Goal: Task Accomplishment & Management: Use online tool/utility

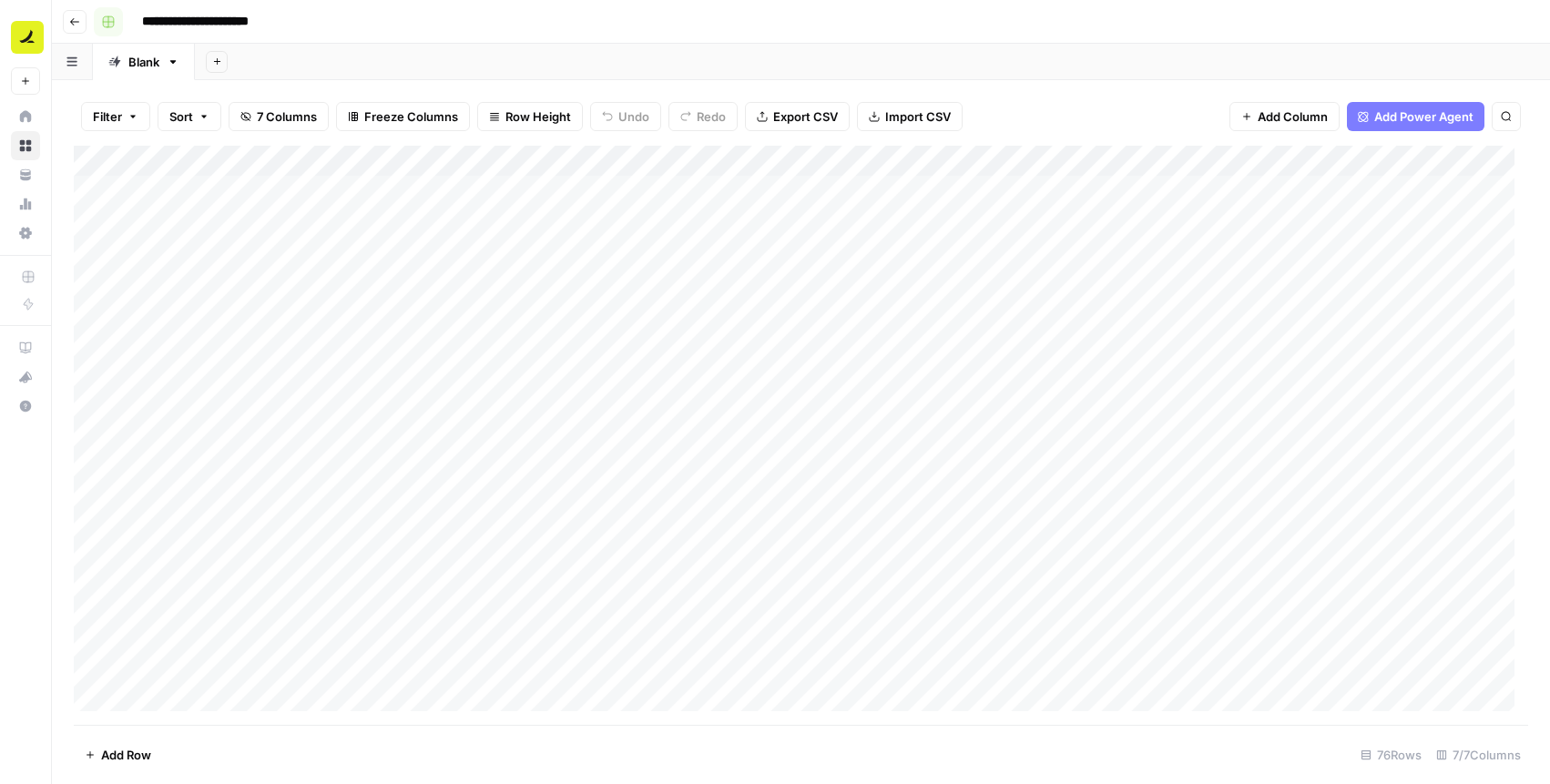
click at [83, 19] on button "Go back" at bounding box center [75, 21] width 23 height 23
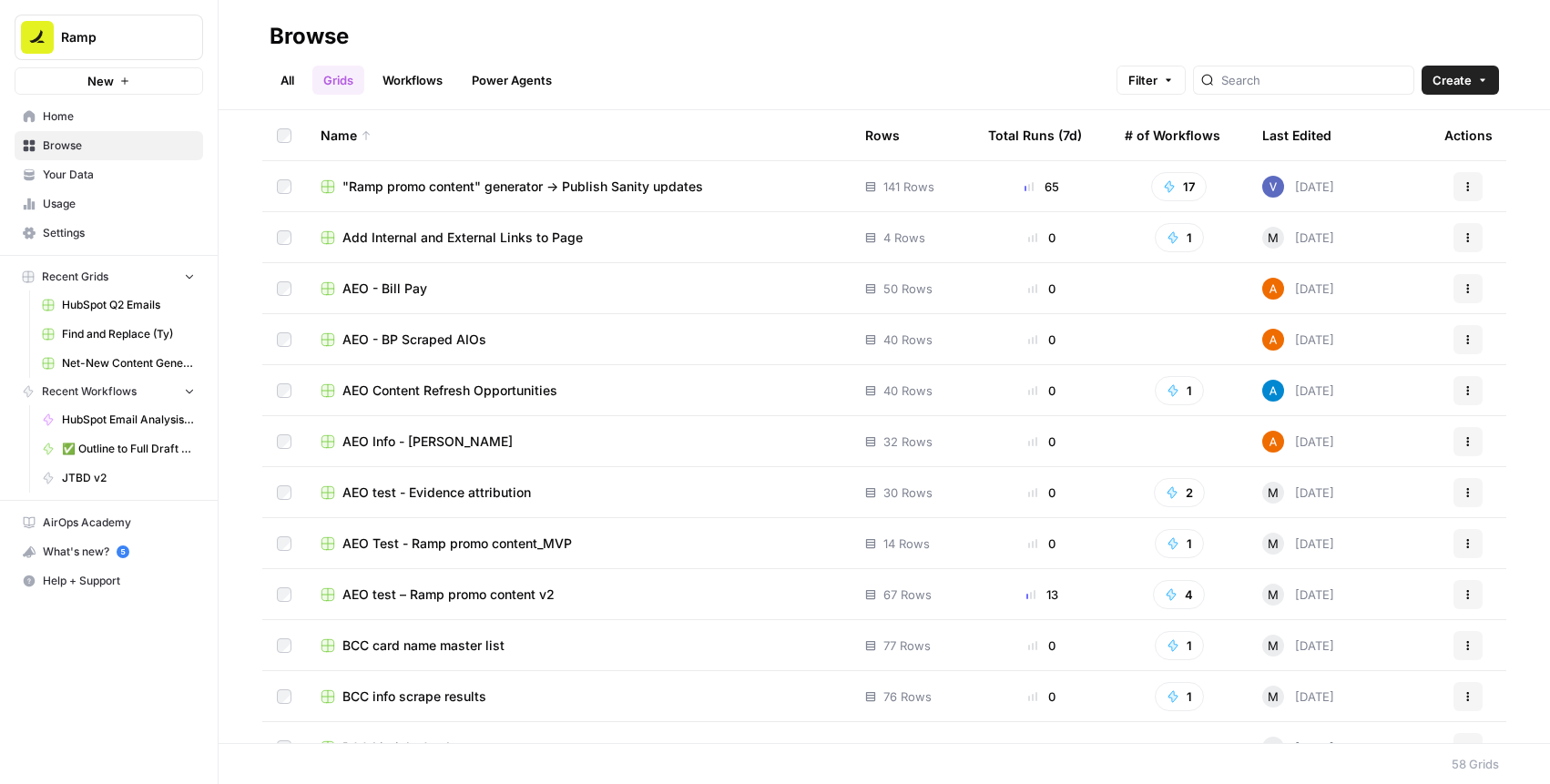
click at [298, 81] on link "All" at bounding box center [287, 81] width 36 height 29
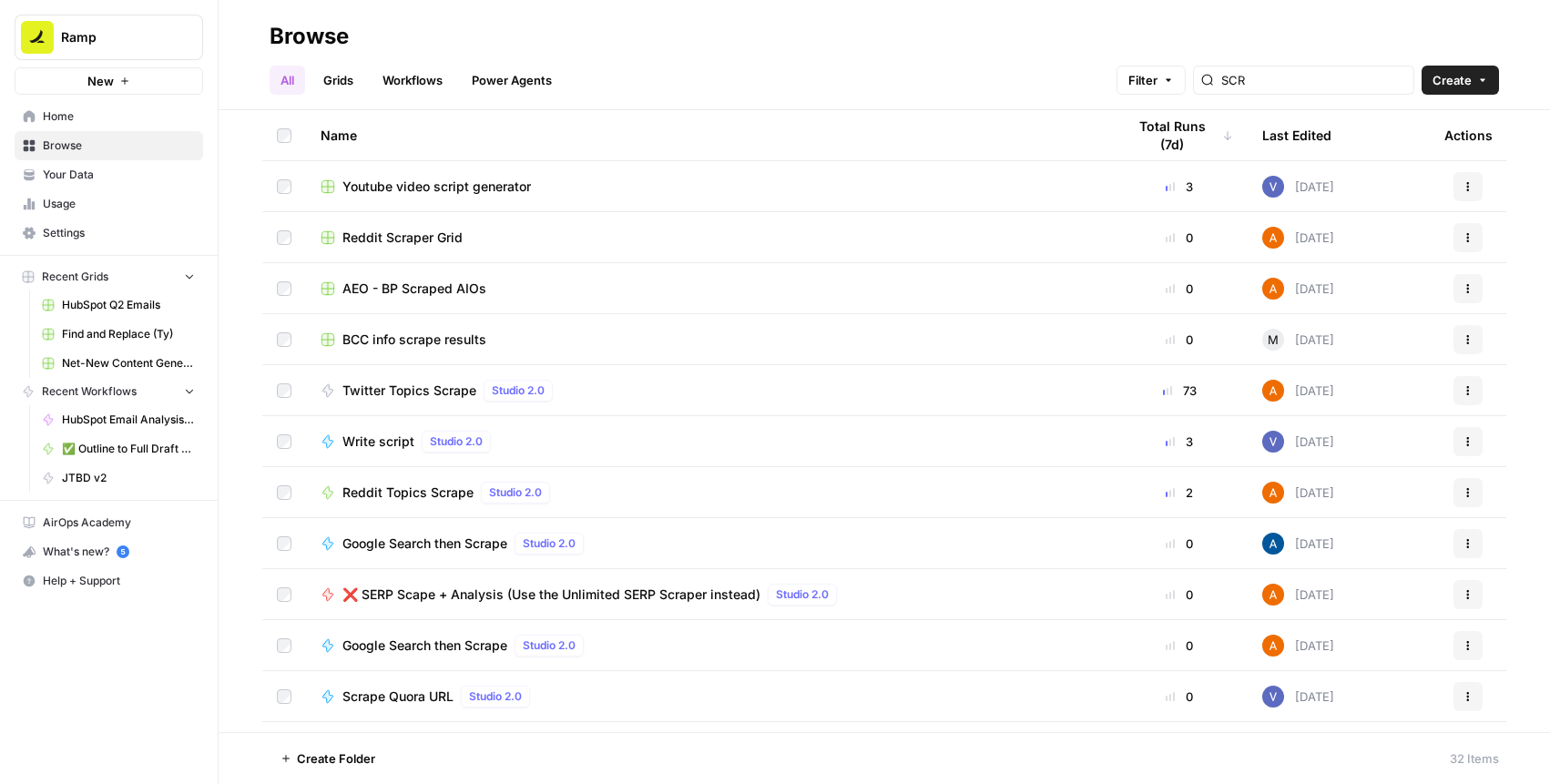
click at [346, 70] on link "Grids" at bounding box center [338, 81] width 51 height 29
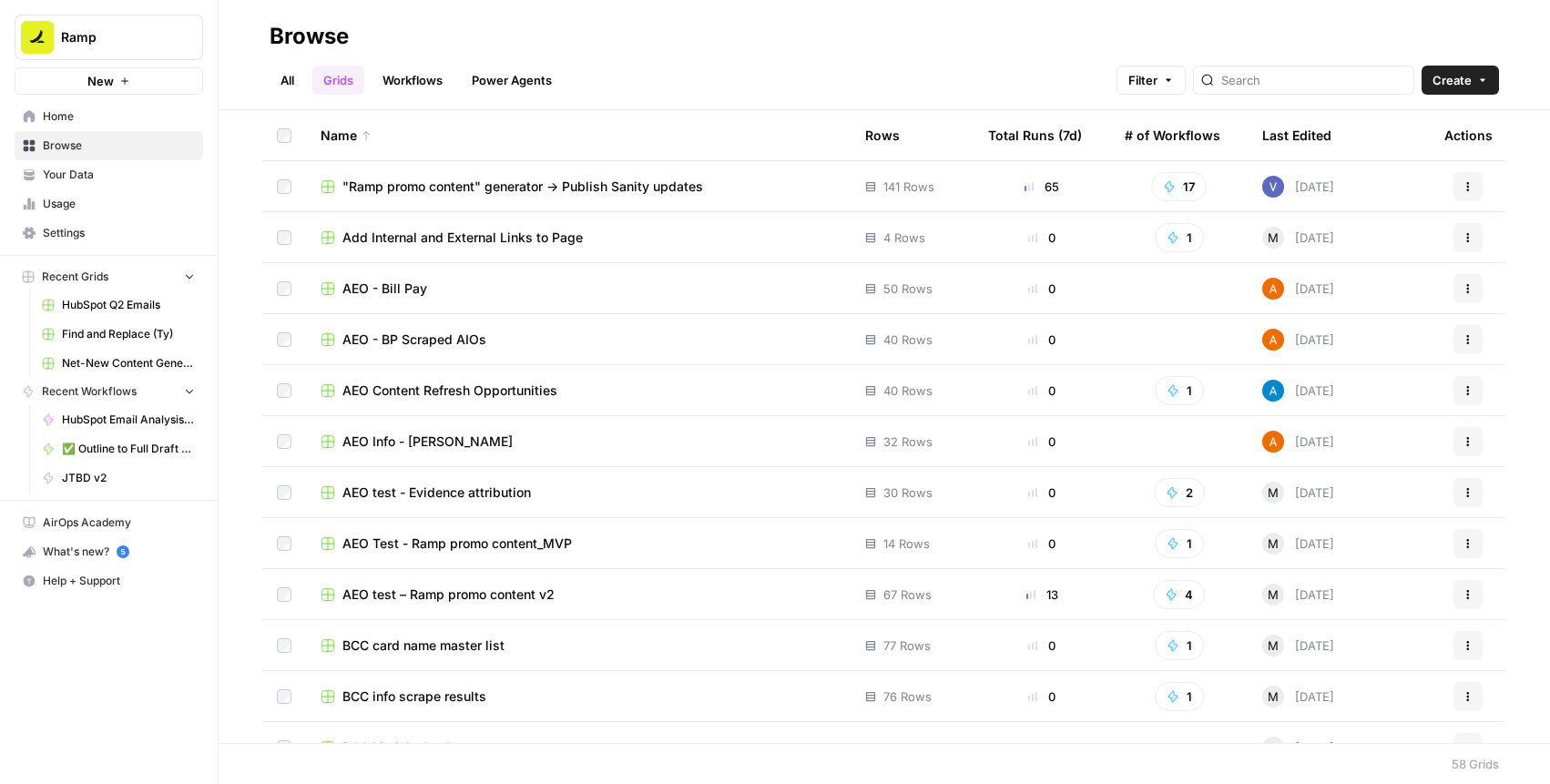
click at [453, 78] on link "Workflows" at bounding box center [412, 81] width 82 height 29
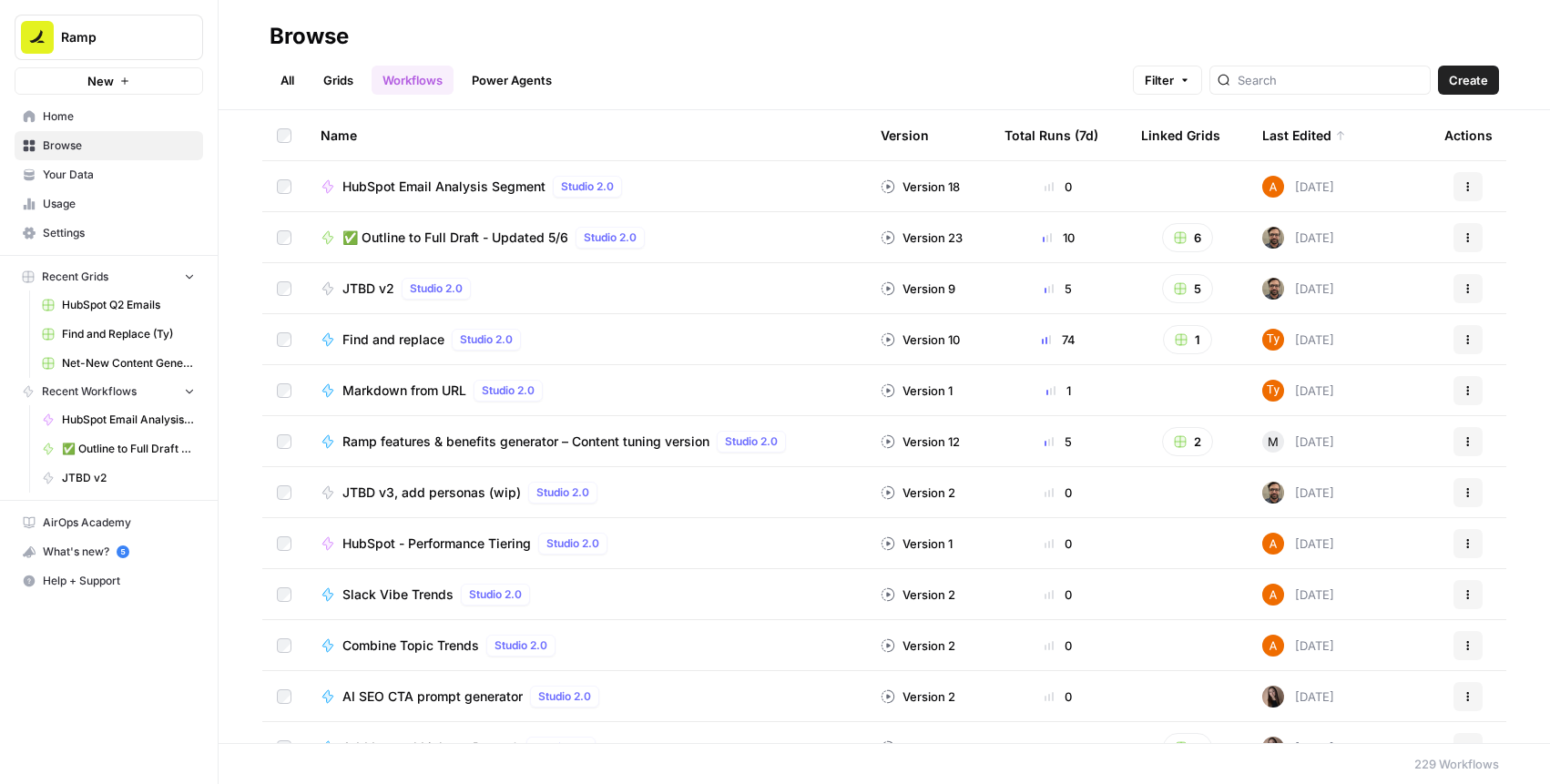
click at [481, 85] on link "Power Agents" at bounding box center [511, 81] width 102 height 29
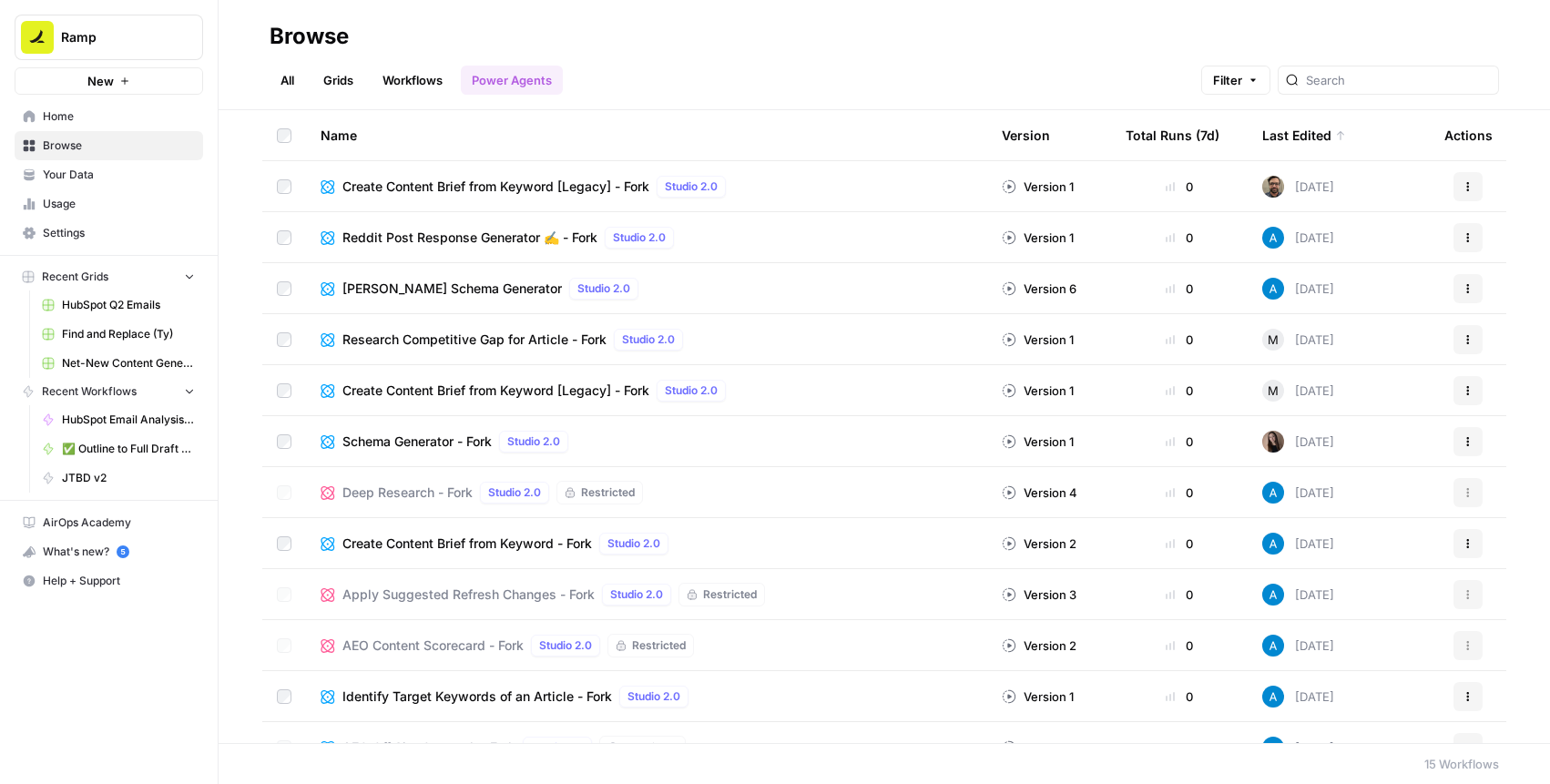
click at [291, 82] on link "All" at bounding box center [287, 81] width 36 height 29
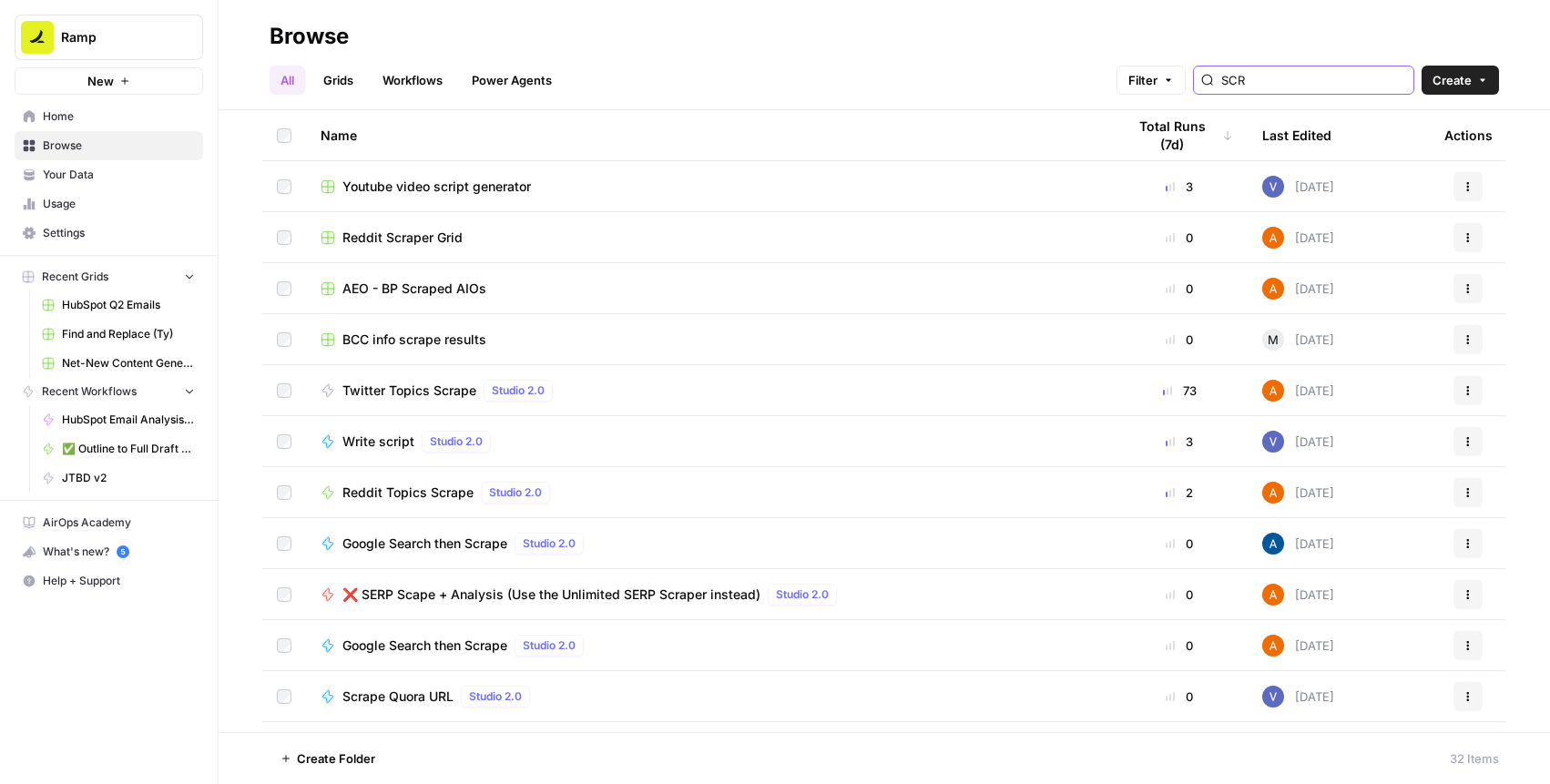
click at [1312, 83] on input "SCR" at bounding box center [1314, 80] width 185 height 18
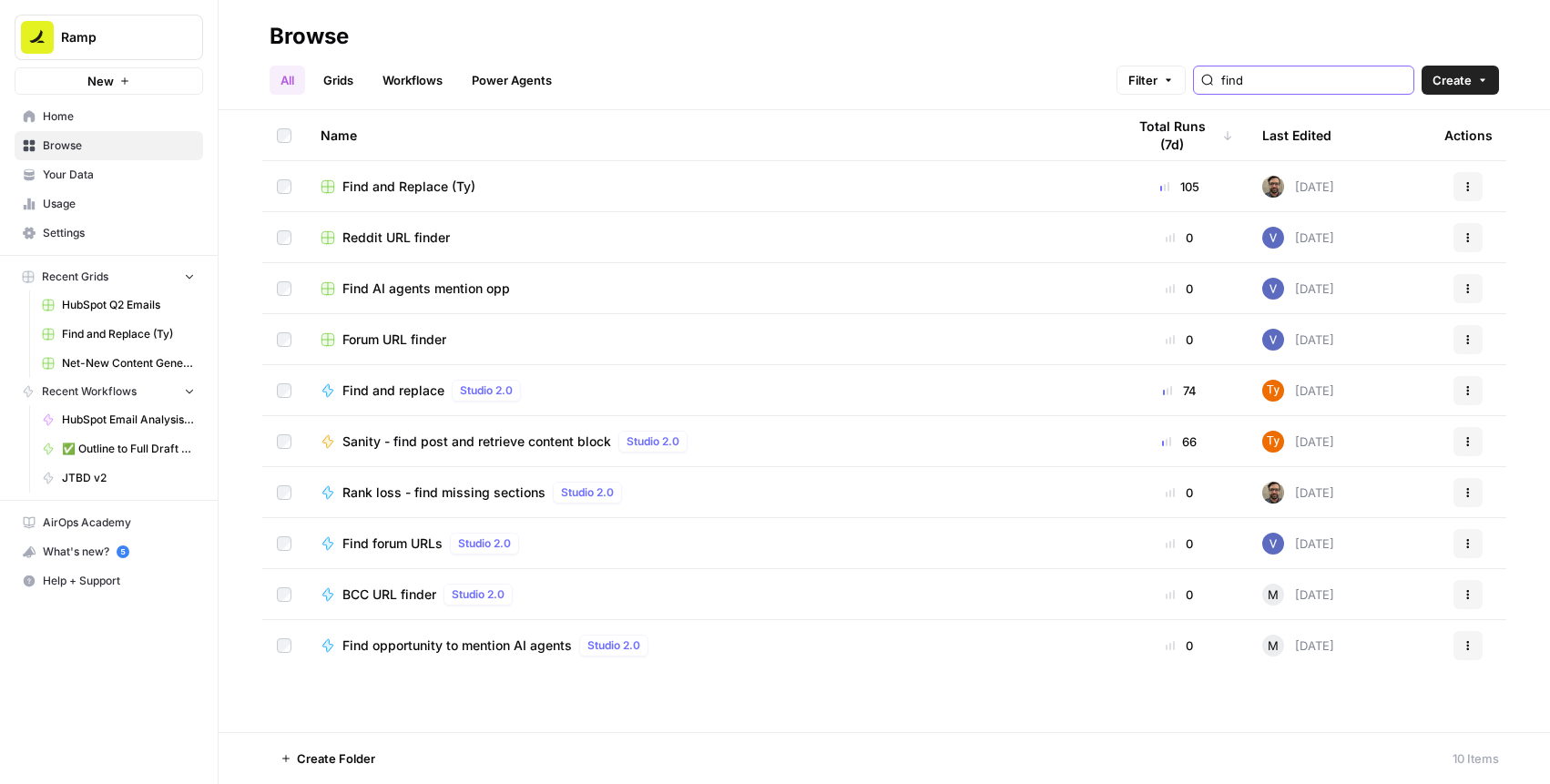
type input "find"
click at [670, 182] on div "Find and Replace (Ty)" at bounding box center [709, 186] width 776 height 18
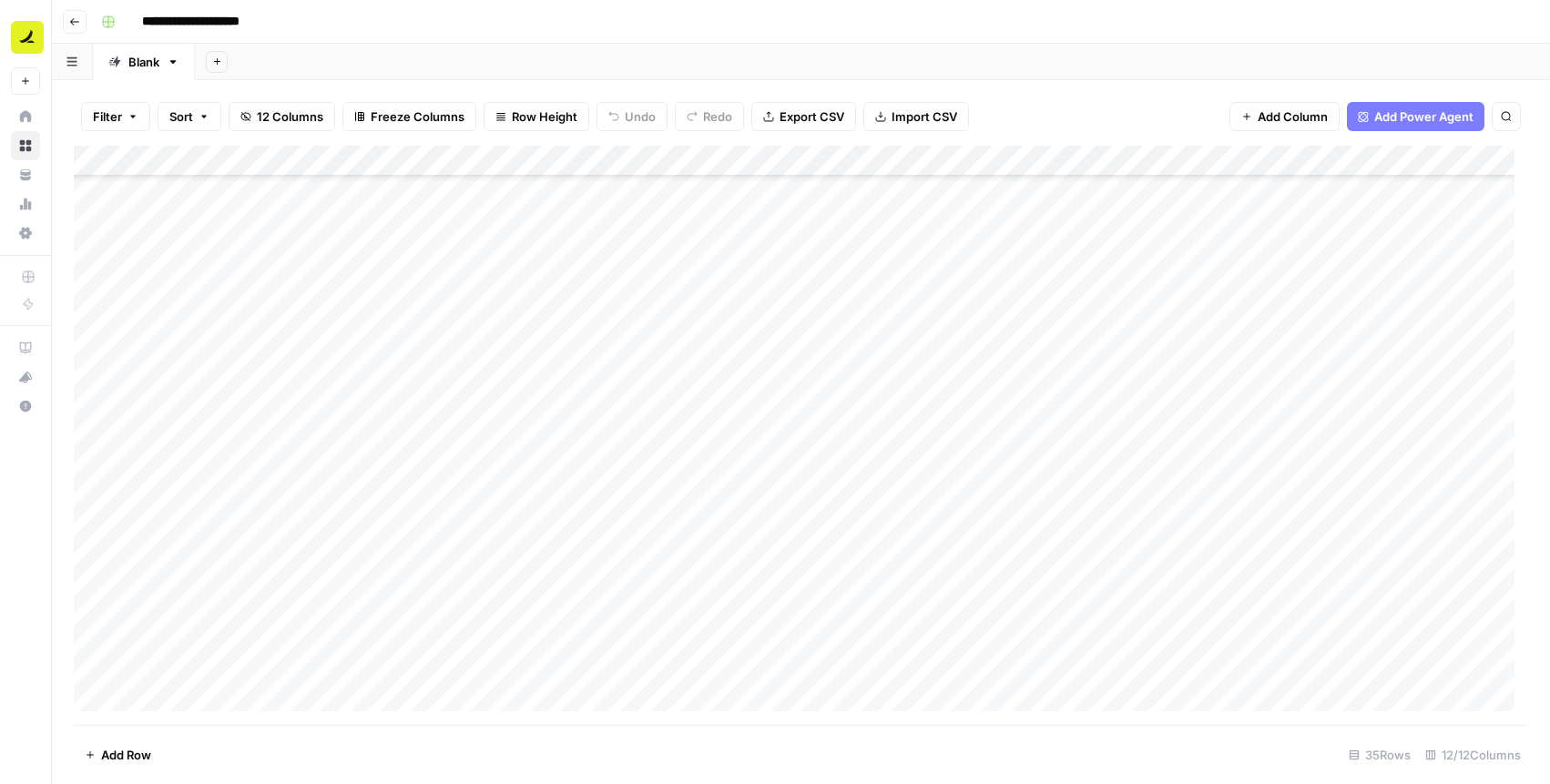
scroll to position [578, 0]
click at [67, 29] on button "Go back" at bounding box center [75, 21] width 23 height 23
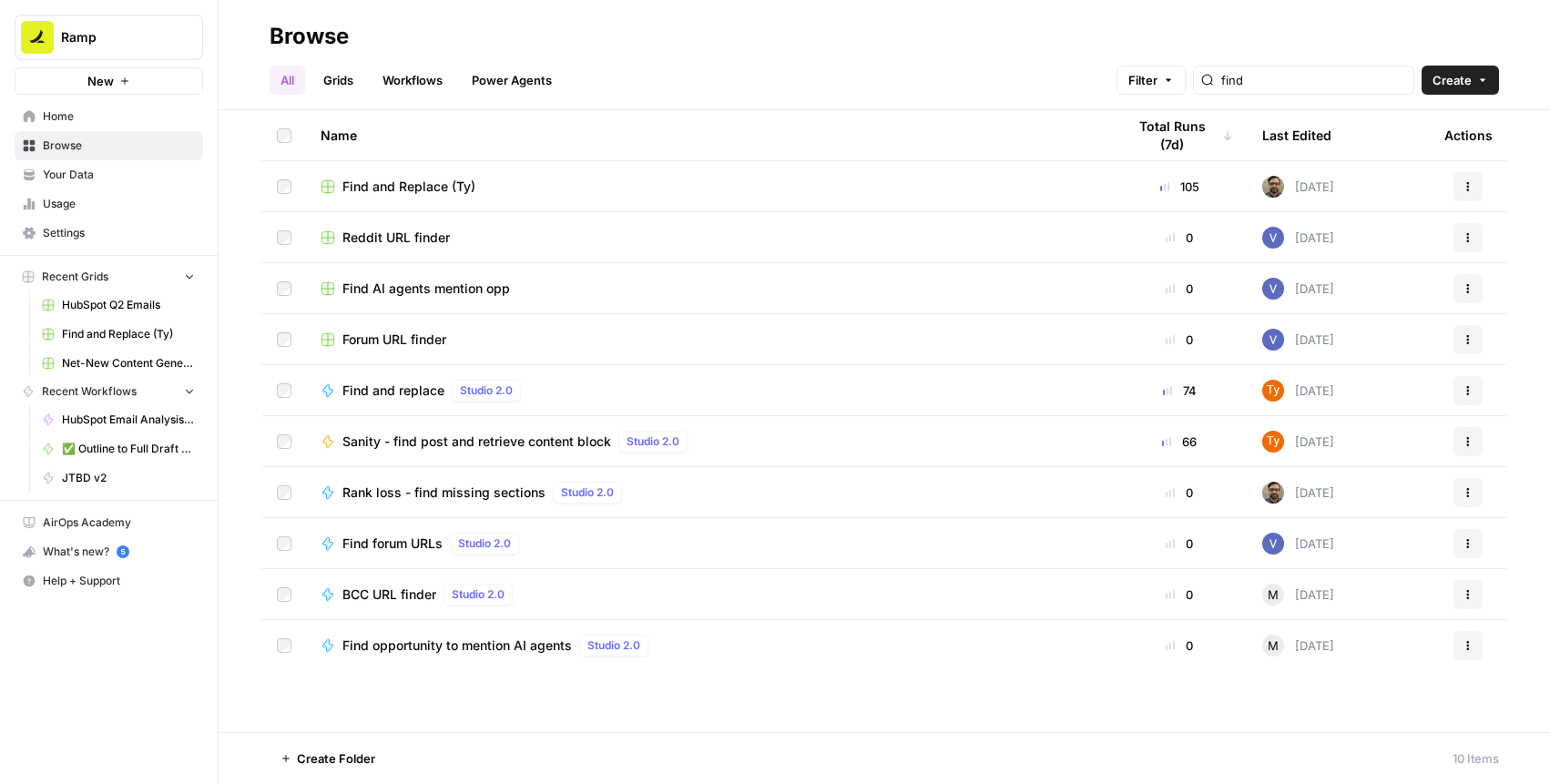
click at [494, 185] on div "Find and Replace (Ty)" at bounding box center [709, 186] width 776 height 18
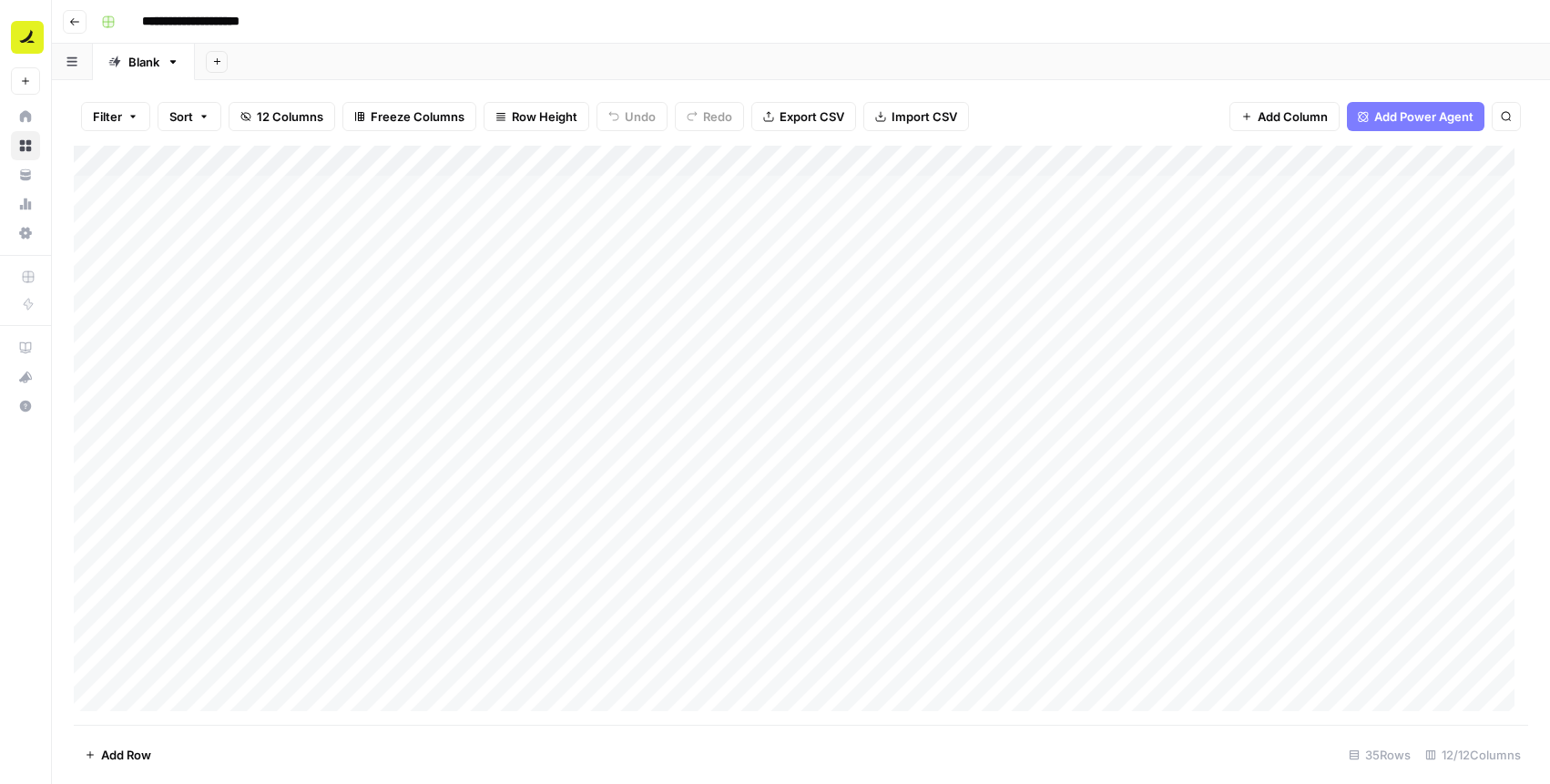
click at [498, 214] on div "Add Column" at bounding box center [801, 435] width 1455 height 579
click at [498, 287] on div "Add Column" at bounding box center [801, 435] width 1455 height 579
click at [656, 226] on div "Add Column" at bounding box center [801, 435] width 1455 height 579
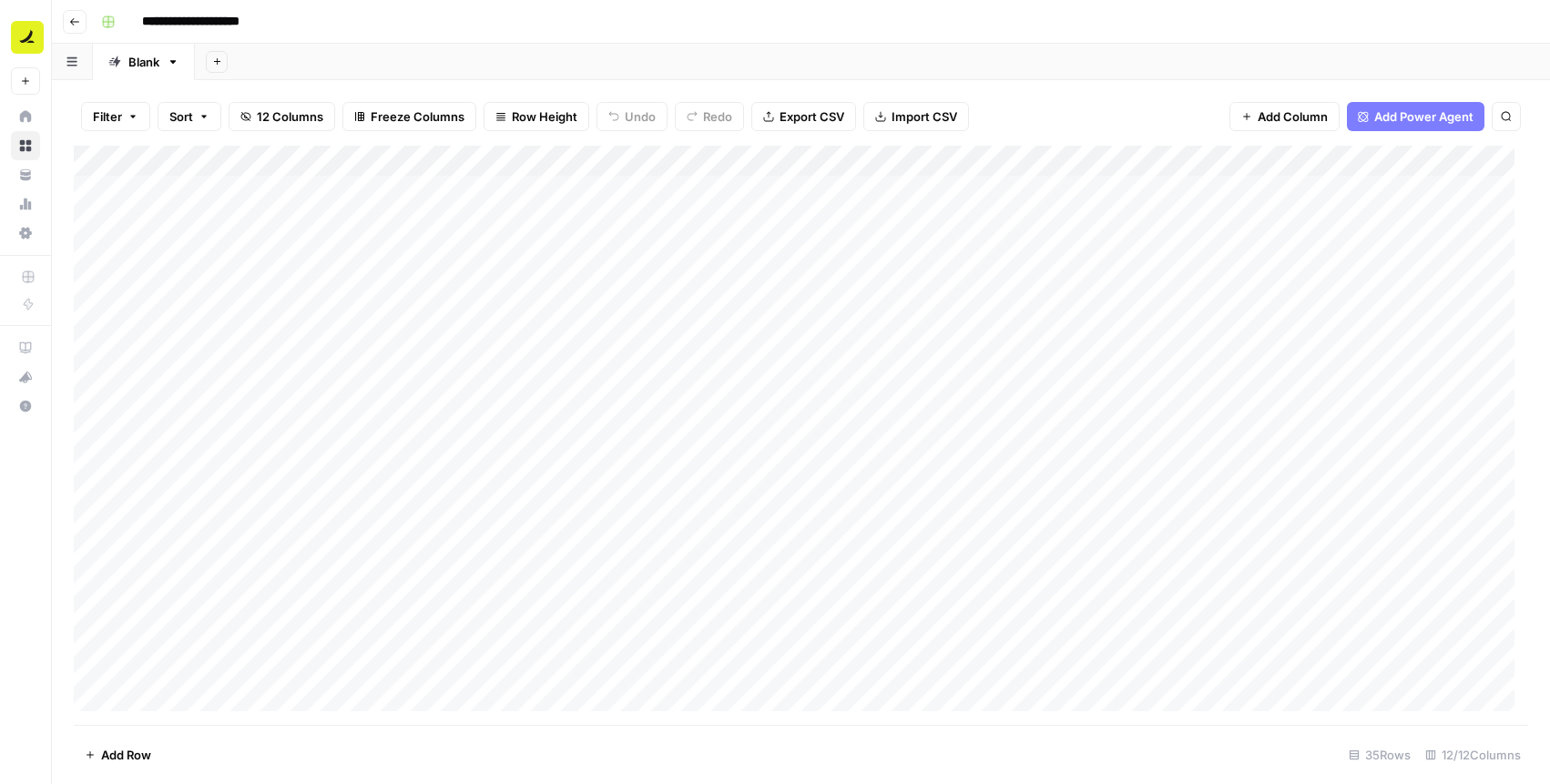
click at [210, 257] on div "Add Column" at bounding box center [801, 435] width 1455 height 579
click at [210, 257] on textarea "**********" at bounding box center [281, 254] width 359 height 25
click at [915, 61] on div "Add Sheet" at bounding box center [873, 62] width 1356 height 37
